Goal: Transaction & Acquisition: Purchase product/service

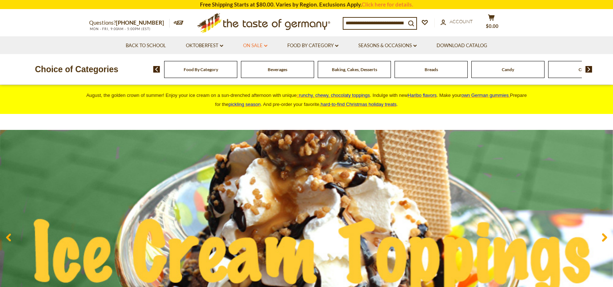
click at [260, 44] on link "On Sale dropdown_arrow" at bounding box center [255, 46] width 24 height 8
click at [247, 63] on link "All On Sale" at bounding box center [252, 64] width 26 height 7
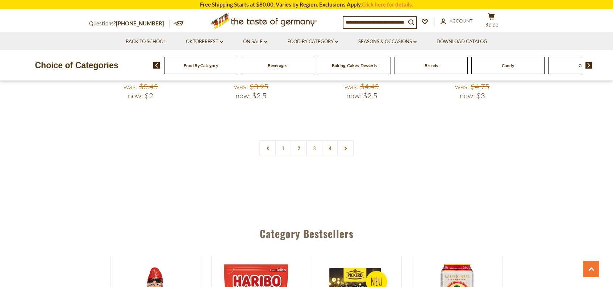
scroll to position [1772, 0]
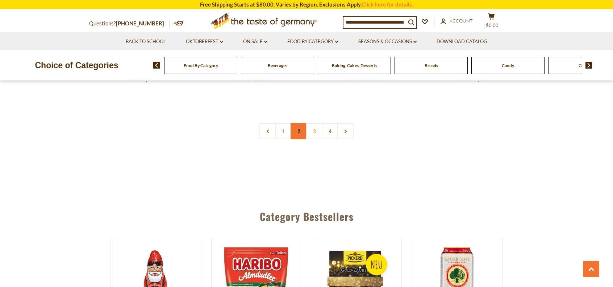
click at [296, 123] on link "2" at bounding box center [299, 131] width 16 height 16
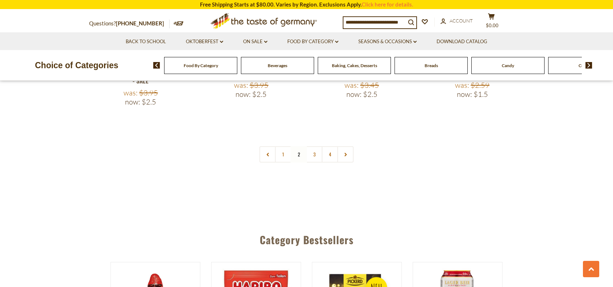
scroll to position [1718, 0]
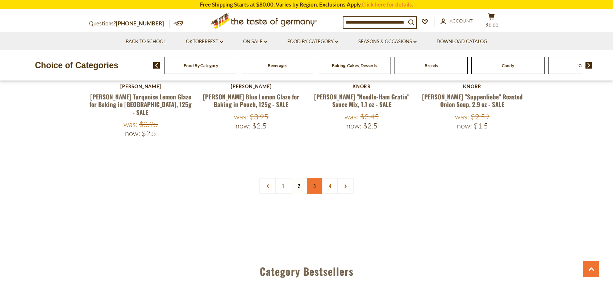
click at [315, 178] on link "3" at bounding box center [314, 186] width 16 height 16
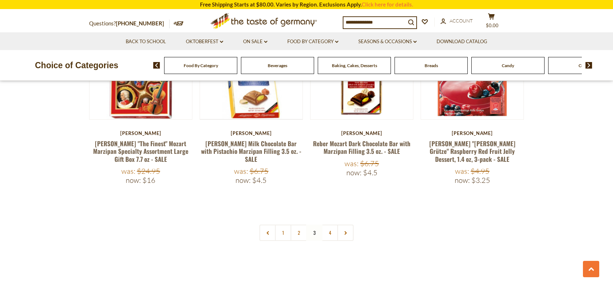
scroll to position [1704, 0]
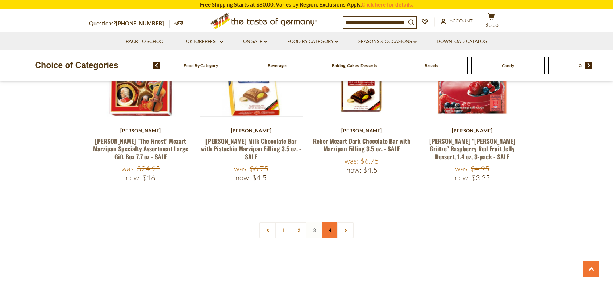
click at [331, 222] on link "4" at bounding box center [330, 230] width 16 height 16
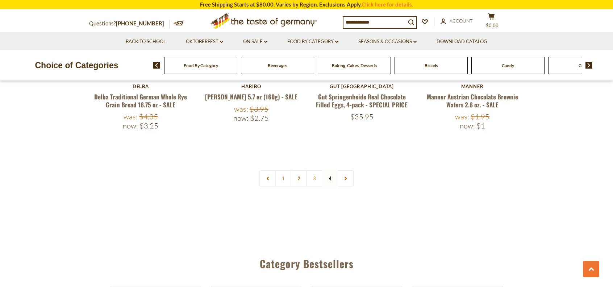
scroll to position [1528, 0]
click at [347, 170] on link at bounding box center [345, 178] width 16 height 16
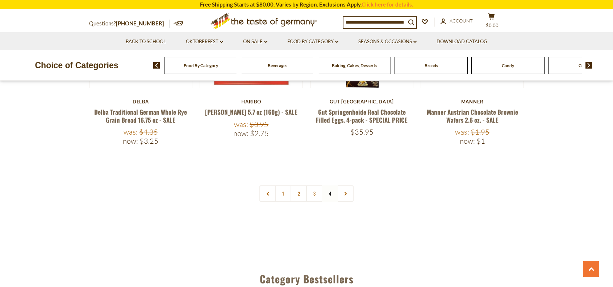
scroll to position [1512, 0]
click at [282, 185] on link "1" at bounding box center [283, 193] width 16 height 16
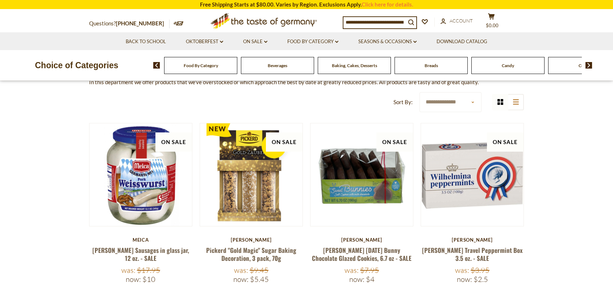
scroll to position [76, 0]
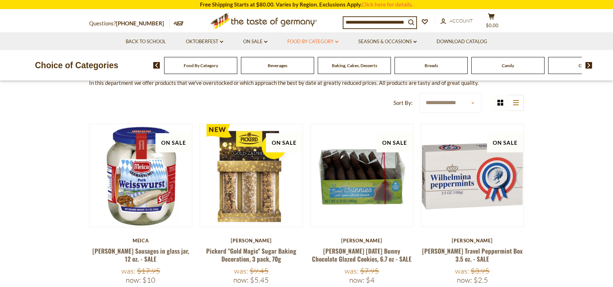
click at [313, 40] on link "Food By Category dropdown_arrow" at bounding box center [312, 42] width 51 height 8
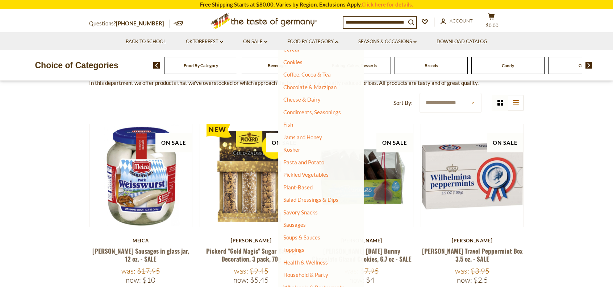
scroll to position [104, 0]
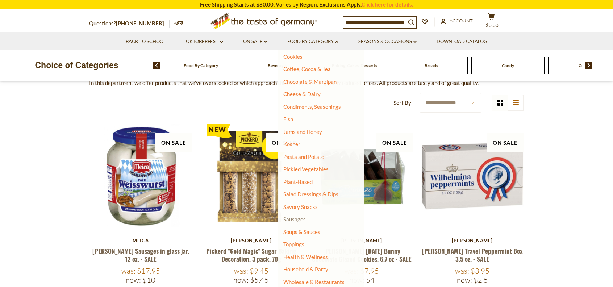
click at [296, 218] on link "Sausages" at bounding box center [294, 219] width 22 height 7
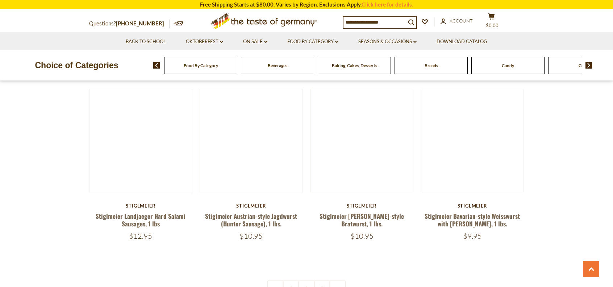
scroll to position [1643, 0]
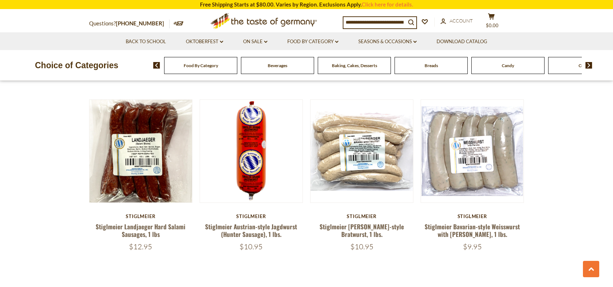
click at [379, 23] on input at bounding box center [375, 22] width 62 height 10
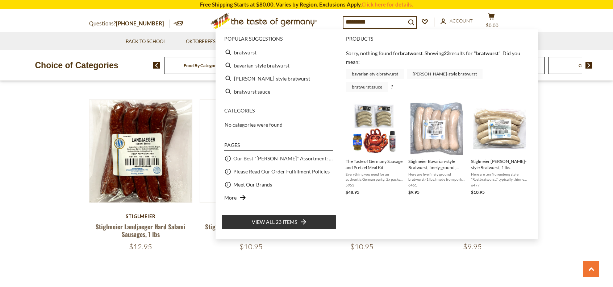
type input "*********"
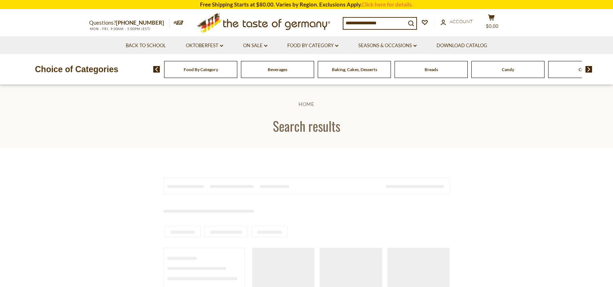
type input "*********"
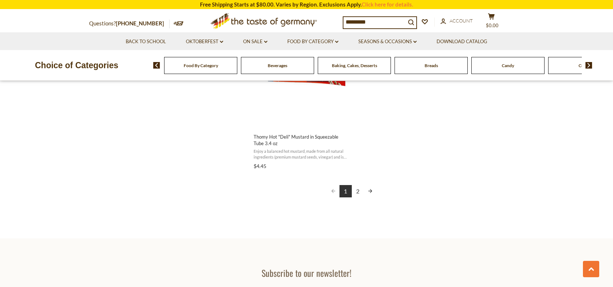
scroll to position [1311, 0]
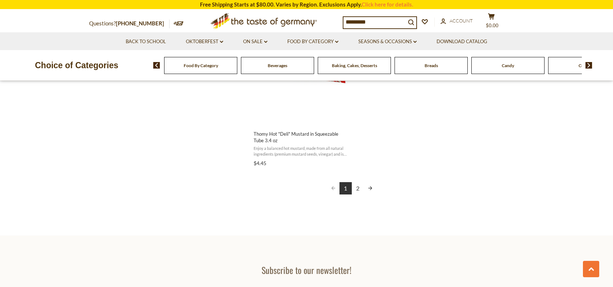
click at [359, 189] on link "2" at bounding box center [358, 188] width 12 height 12
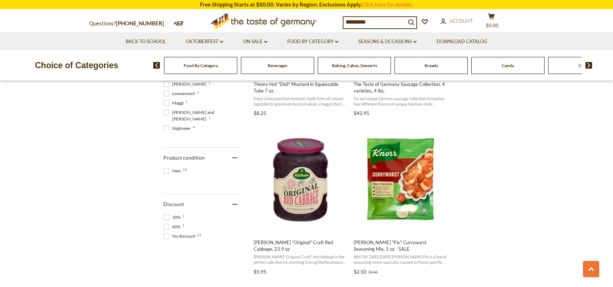
scroll to position [412, 0]
